Goal: Communication & Community: Answer question/provide support

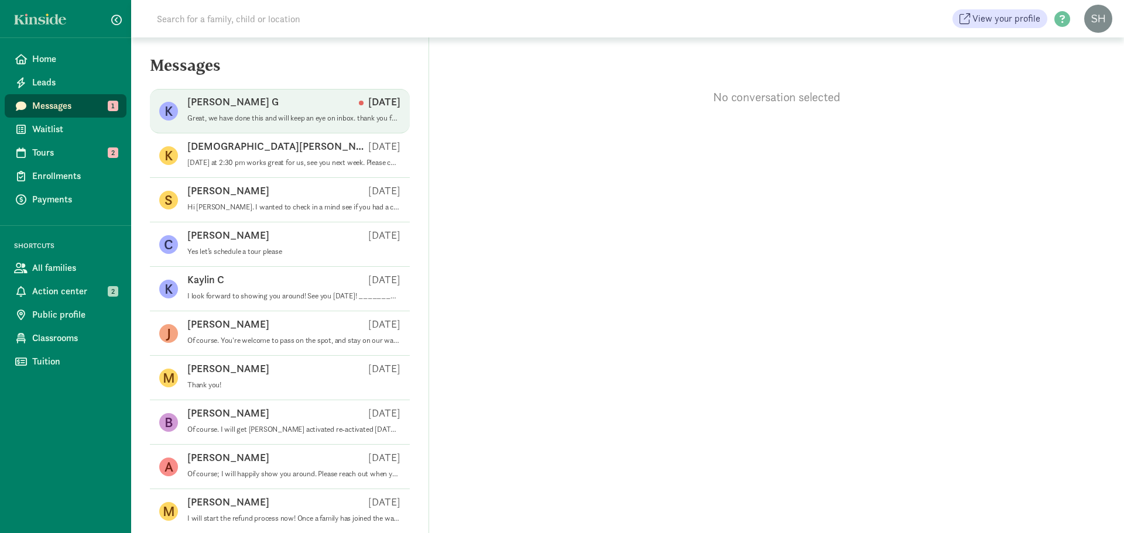
click at [256, 121] on p "Great, we have done this and will keep an eye on inbox. thank you for your help" at bounding box center [293, 118] width 213 height 9
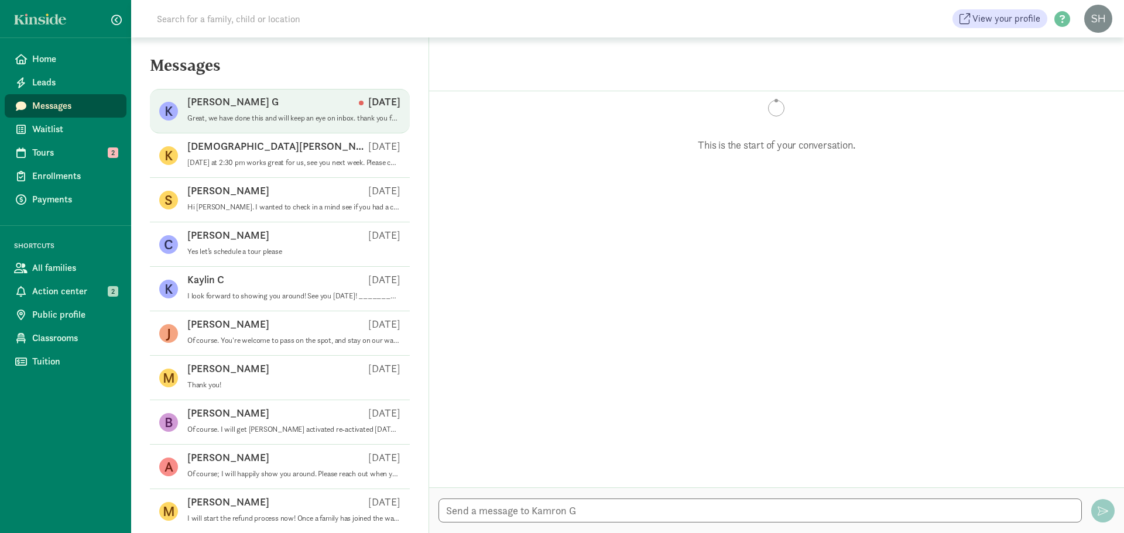
scroll to position [348, 0]
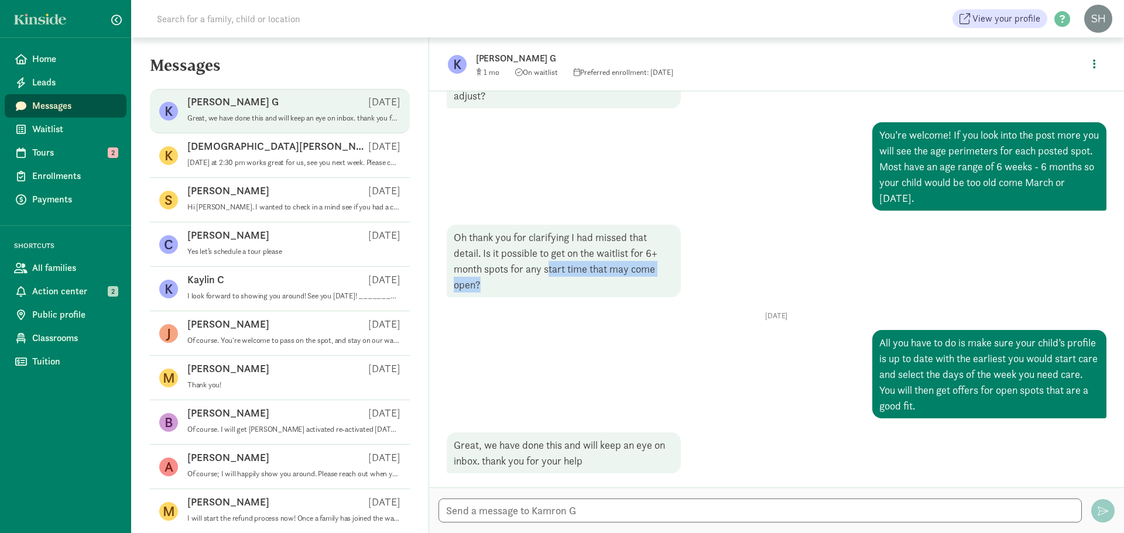
drag, startPoint x: 566, startPoint y: 286, endPoint x: 549, endPoint y: 268, distance: 24.0
click at [549, 268] on div "Oh thank you for clarifying I had missed that detail. Is it possible to get on …" at bounding box center [564, 261] width 234 height 73
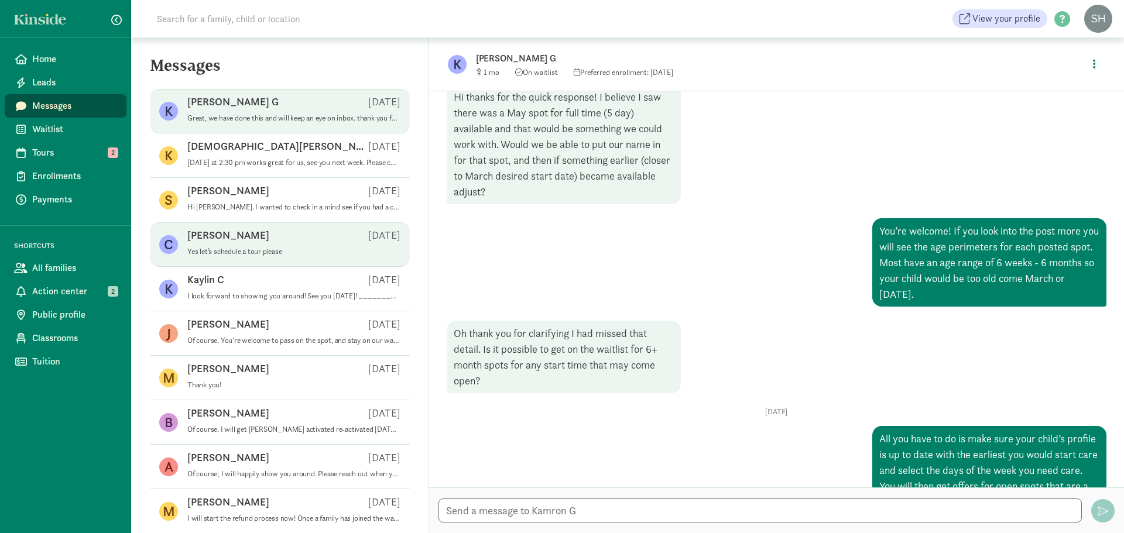
scroll to position [231, 0]
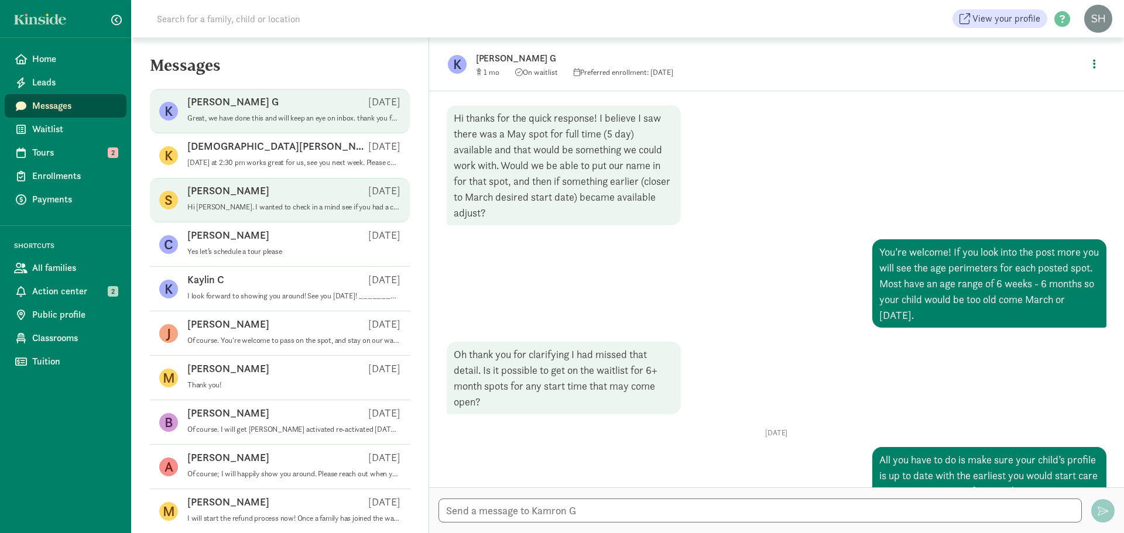
click at [279, 201] on div "[PERSON_NAME] [DATE]" at bounding box center [293, 193] width 213 height 19
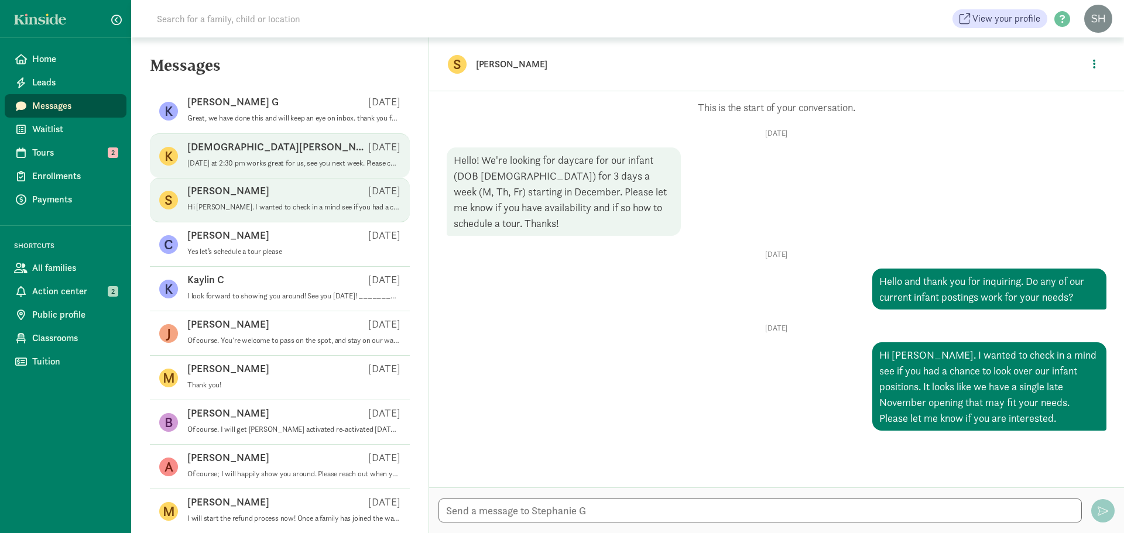
click at [275, 159] on p "[DATE] at 2:30 pm works great for us, see you next week. Please come to: [STREE…" at bounding box center [293, 163] width 213 height 9
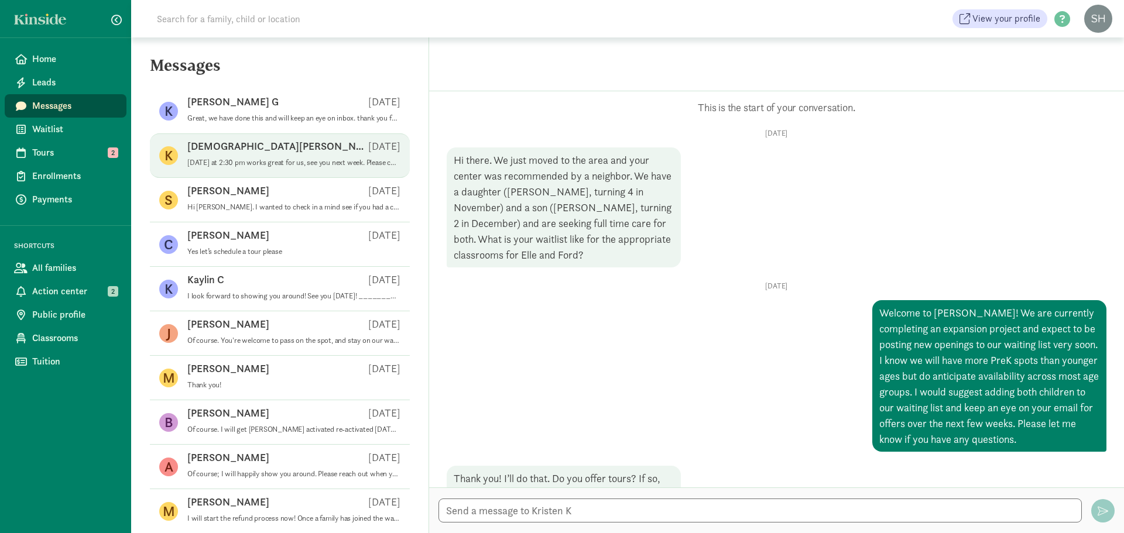
scroll to position [1366, 0]
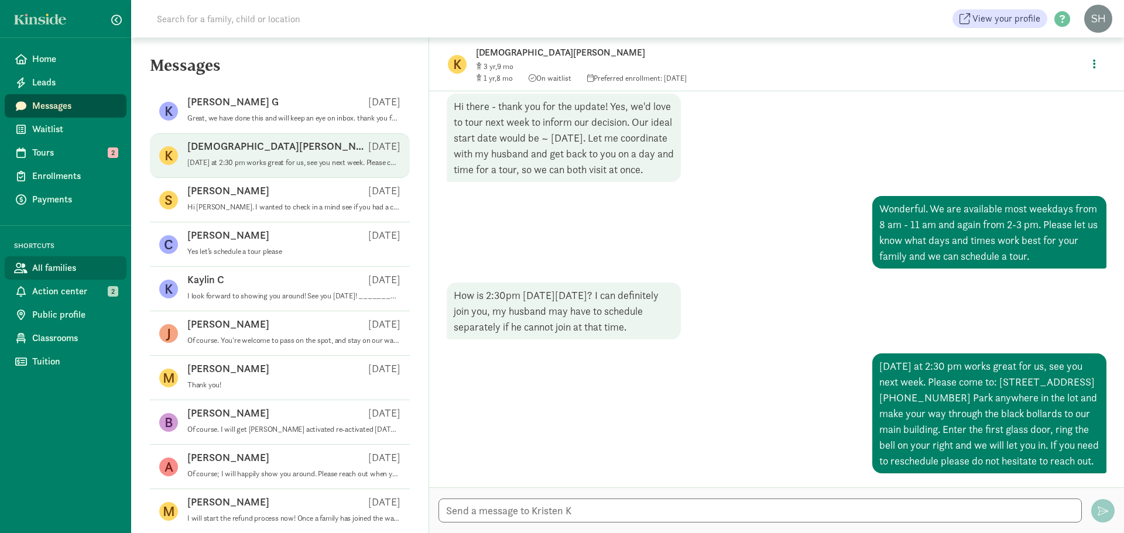
click at [80, 278] on link "All families" at bounding box center [66, 267] width 122 height 23
click at [85, 293] on span "Action center" at bounding box center [74, 292] width 85 height 14
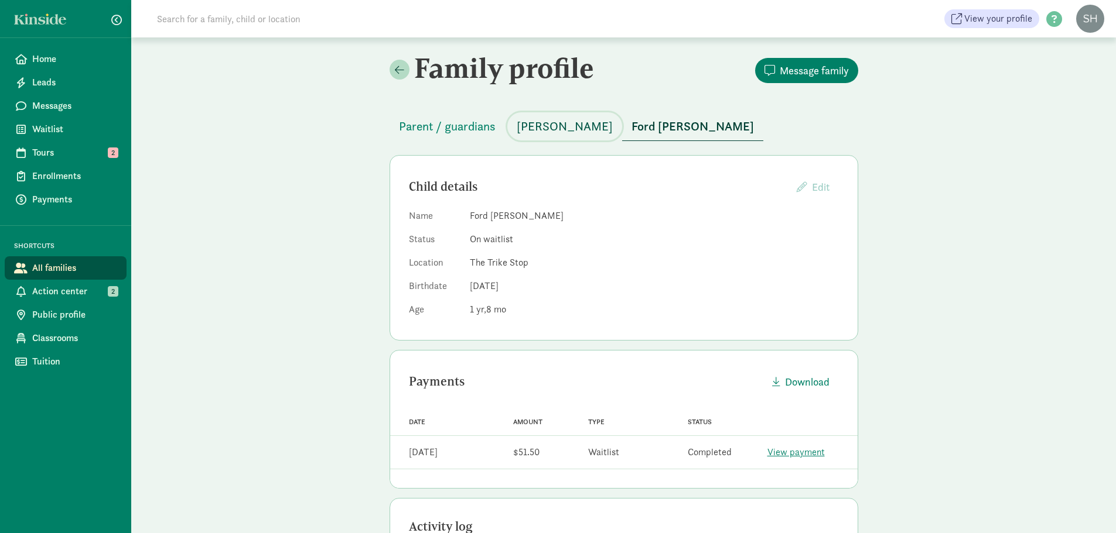
click at [540, 128] on span "[PERSON_NAME]" at bounding box center [564, 126] width 96 height 19
click at [640, 133] on span "Ford [PERSON_NAME]" at bounding box center [692, 126] width 122 height 19
click at [454, 125] on span "Parent / guardians" at bounding box center [447, 126] width 97 height 19
